Goal: Task Accomplishment & Management: Manage account settings

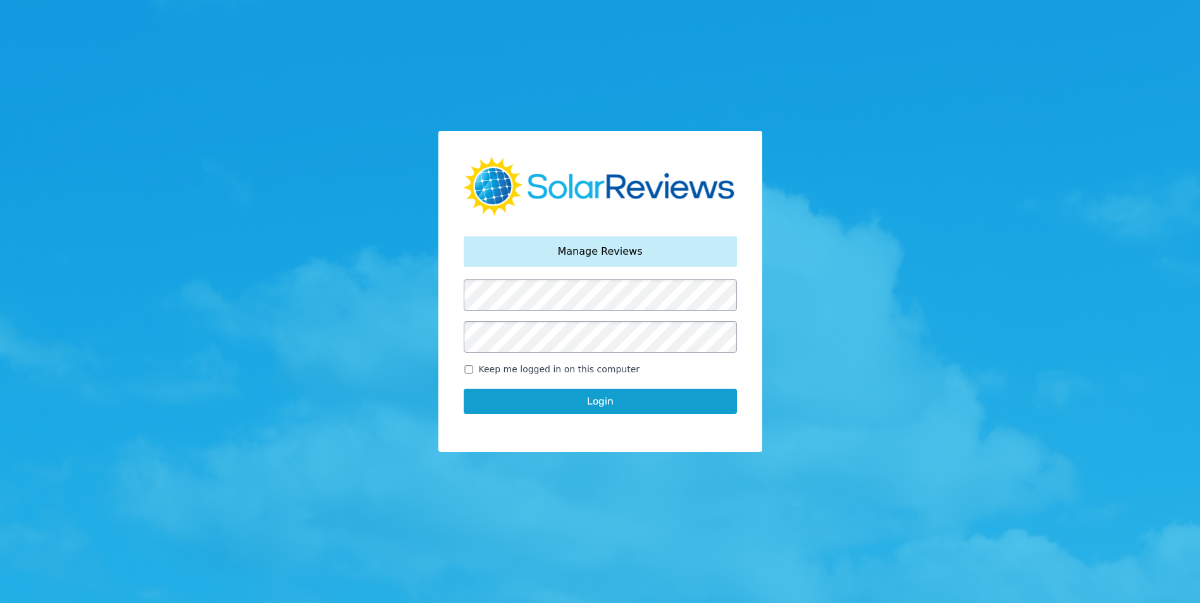
click at [663, 407] on button "Login" at bounding box center [600, 401] width 273 height 25
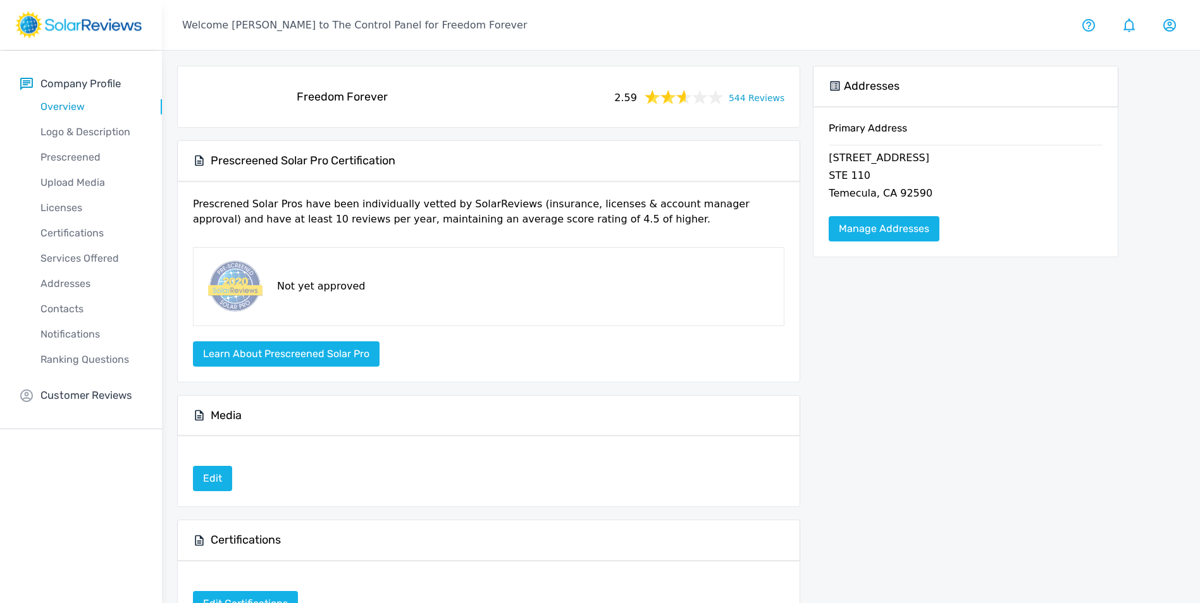
click at [774, 94] on link "544 Reviews" at bounding box center [757, 97] width 56 height 16
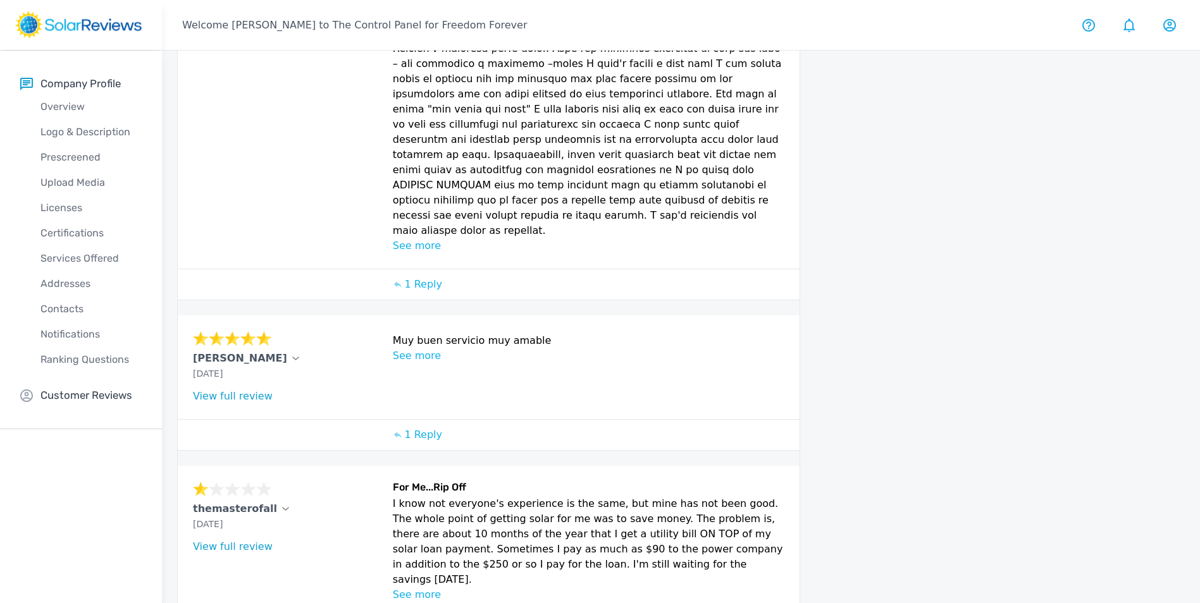
scroll to position [694, 0]
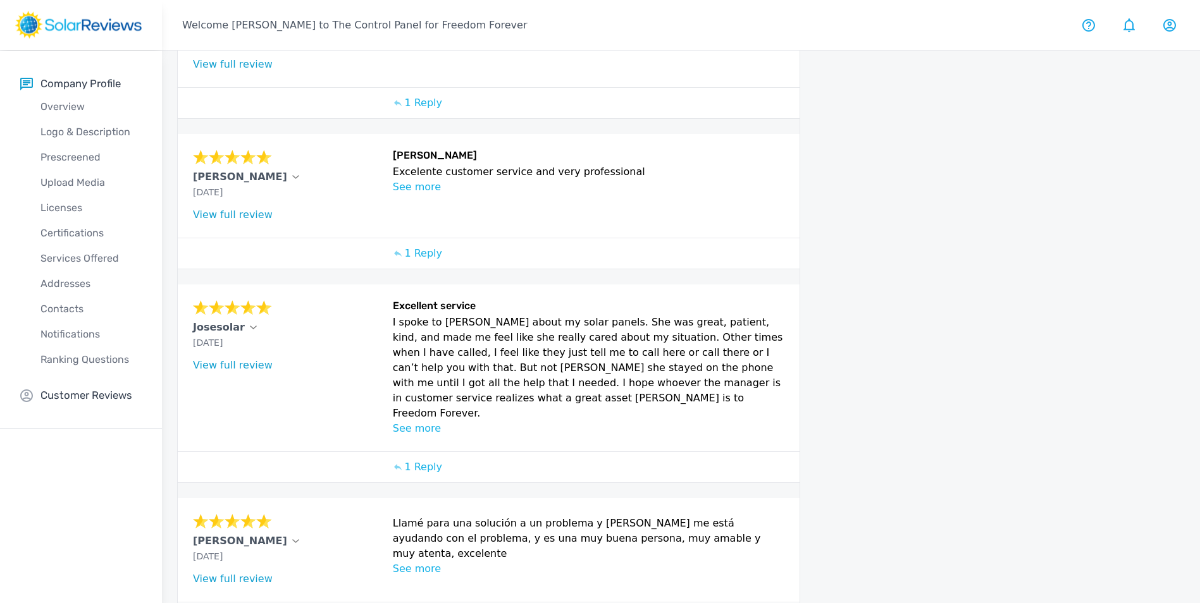
scroll to position [426, 0]
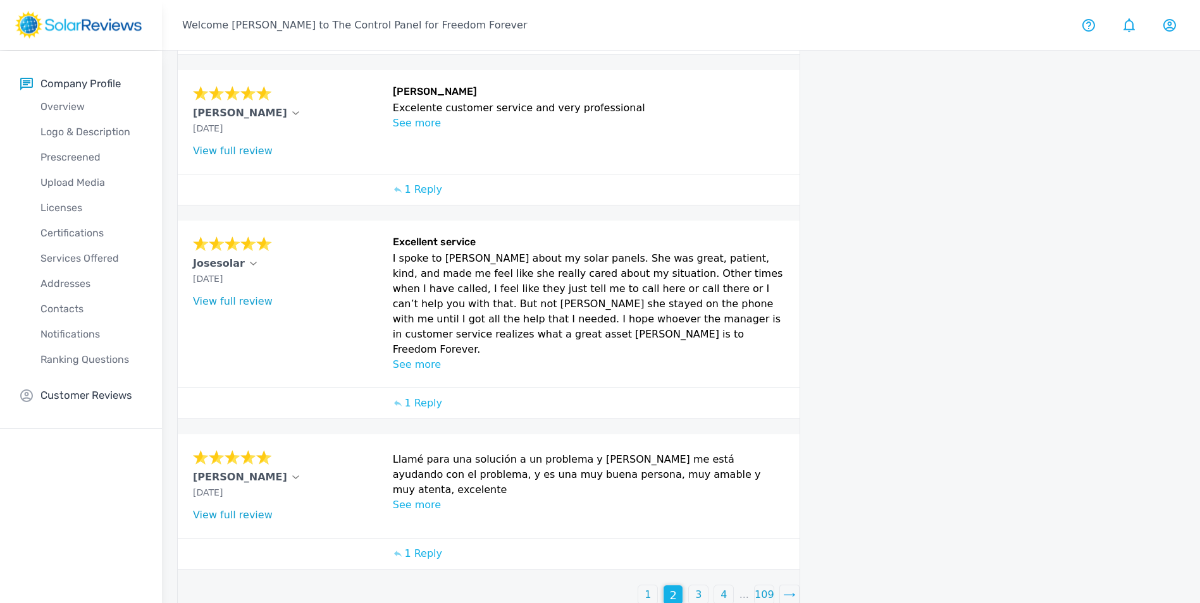
click at [700, 588] on p "3" at bounding box center [698, 595] width 6 height 15
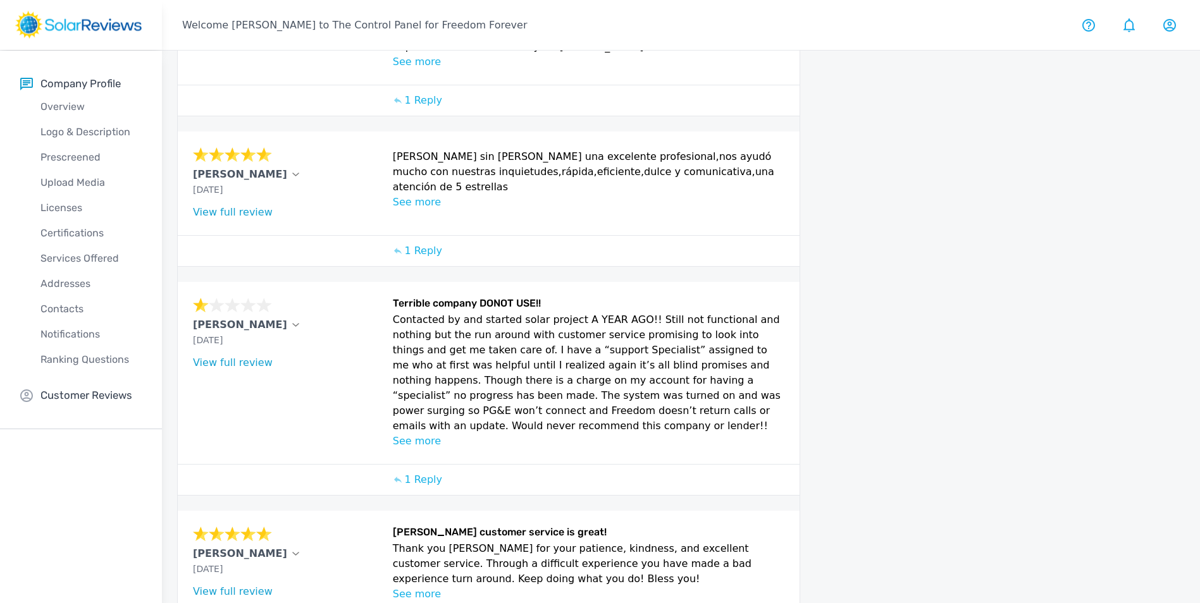
scroll to position [463, 0]
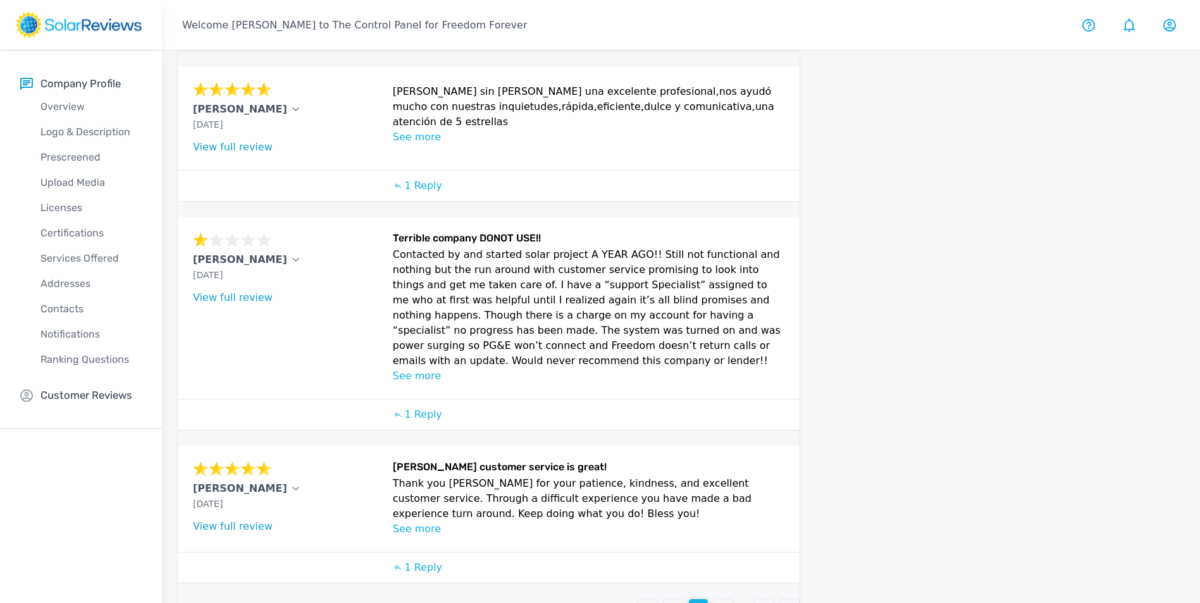
click at [649, 601] on p "1" at bounding box center [647, 608] width 6 height 15
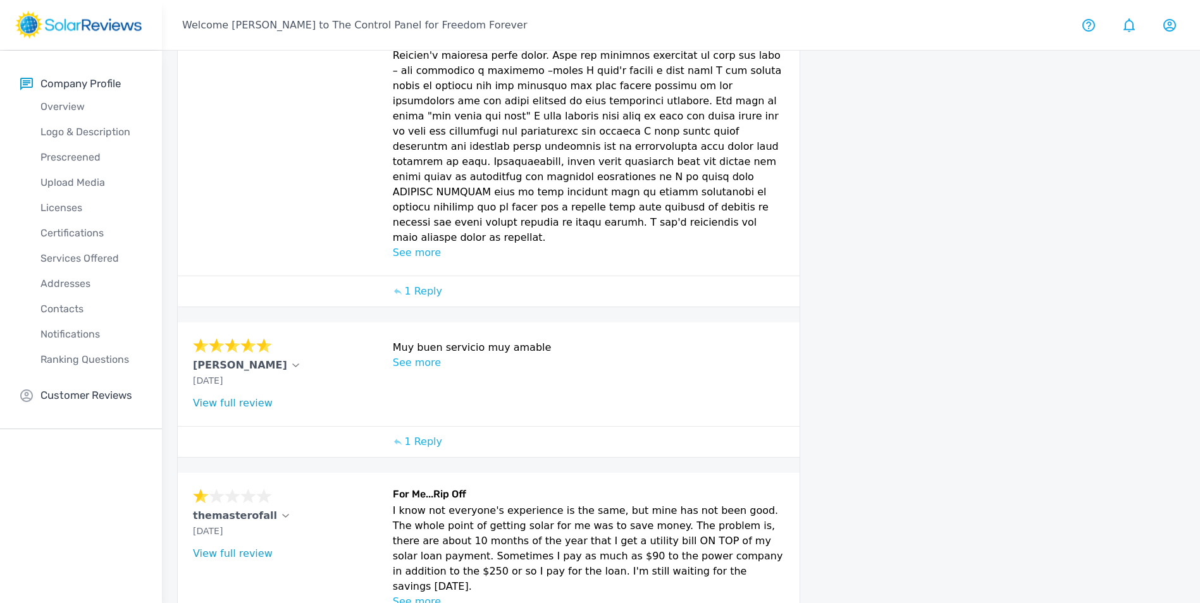
scroll to position [694, 0]
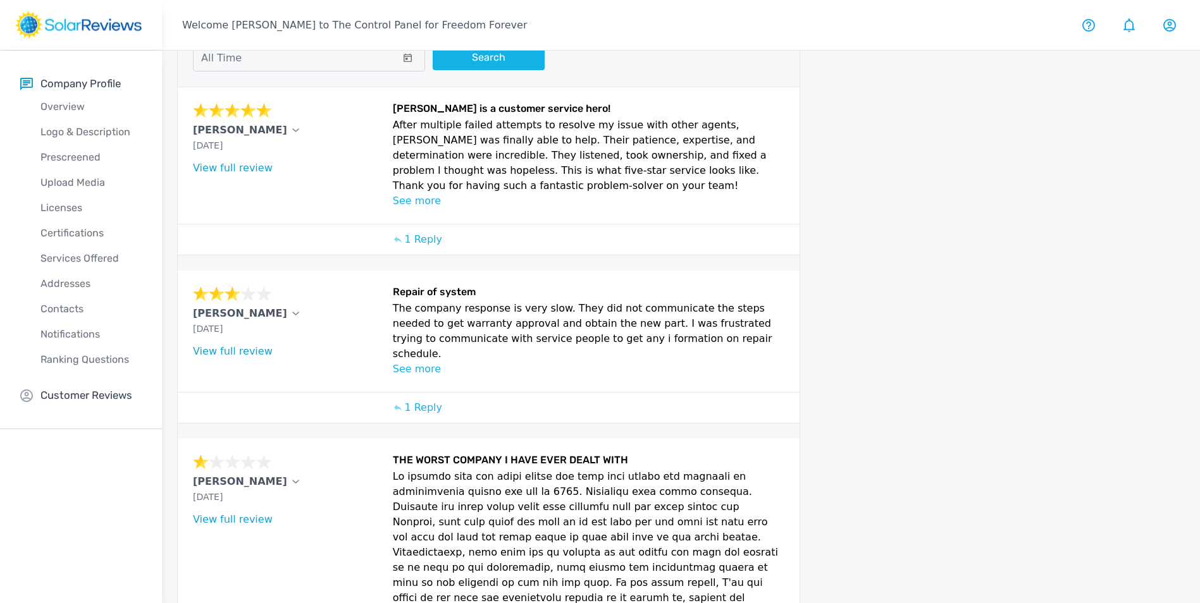
scroll to position [0, 0]
